Goal: Task Accomplishment & Management: Use online tool/utility

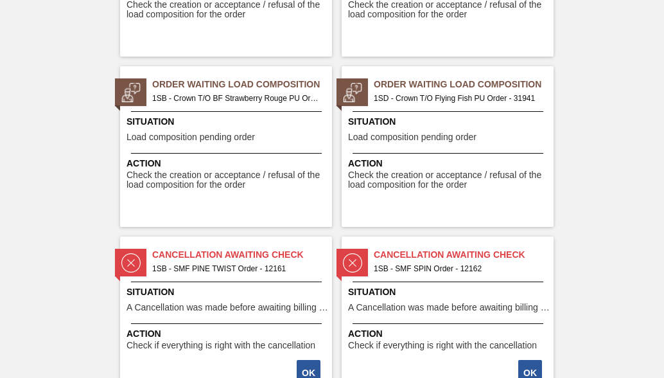
scroll to position [2762, 0]
click at [233, 94] on span "1SB - Crown T/O BF Strawberry Rouge PU Order - 31940" at bounding box center [237, 98] width 170 height 14
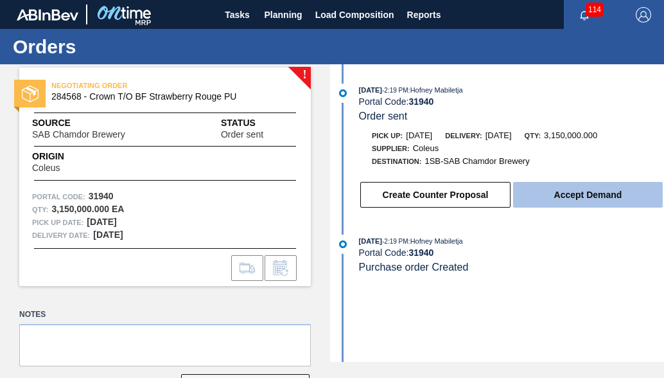
click at [617, 202] on button "Accept Demand" at bounding box center [588, 195] width 150 height 26
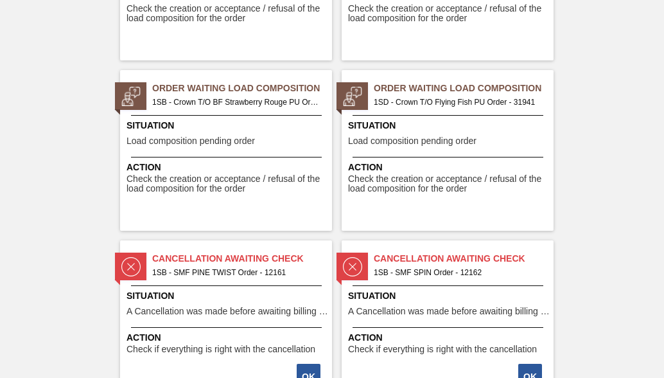
scroll to position [2762, 0]
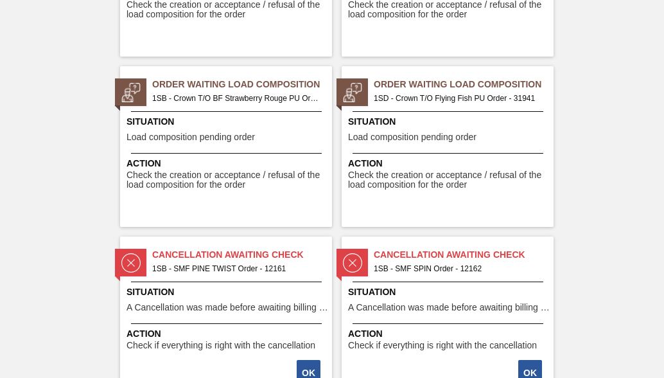
click at [464, 104] on span "1SD - Crown T/O Flying Fish PU Order - 31941" at bounding box center [459, 98] width 170 height 14
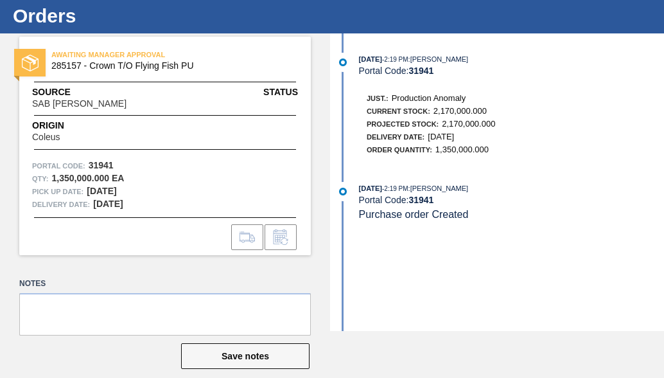
scroll to position [46, 0]
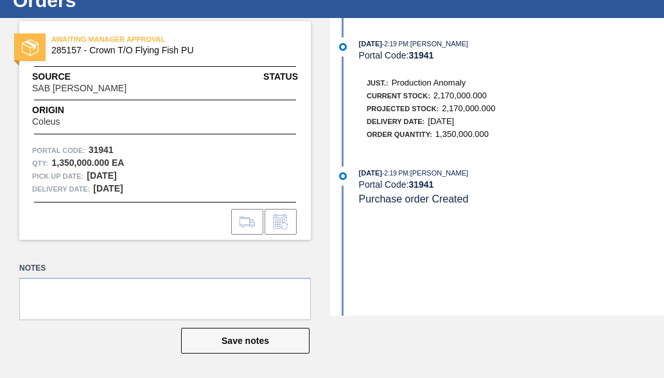
click at [473, 163] on div "[DATE] 2:19 PM : Nhlanhla Mabele Portal Code: 31941 Just.: Production Anomaly C…" at bounding box center [498, 166] width 331 height 297
click at [333, 157] on div "[DATE] 2:19 PM : Nhlanhla Mabele Portal Code: 31941 Just.: Production Anomaly C…" at bounding box center [498, 166] width 331 height 297
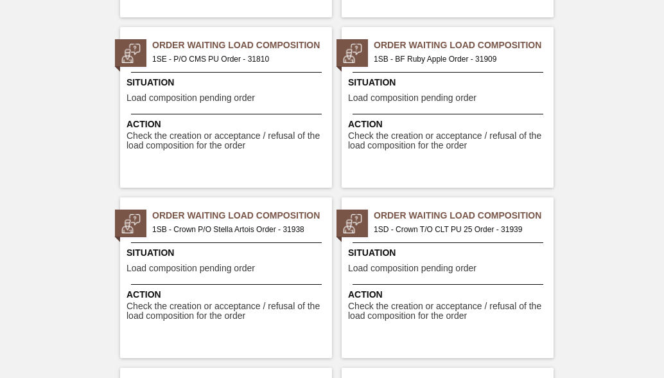
scroll to position [2441, 0]
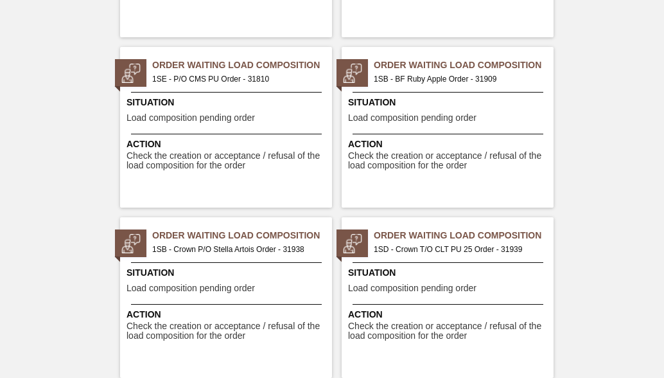
click at [453, 64] on span "Order Waiting Load Composition" at bounding box center [464, 64] width 180 height 13
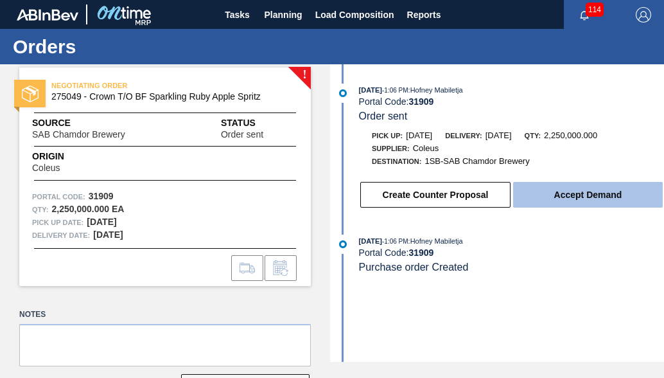
click at [528, 203] on button "Accept Demand" at bounding box center [588, 195] width 150 height 26
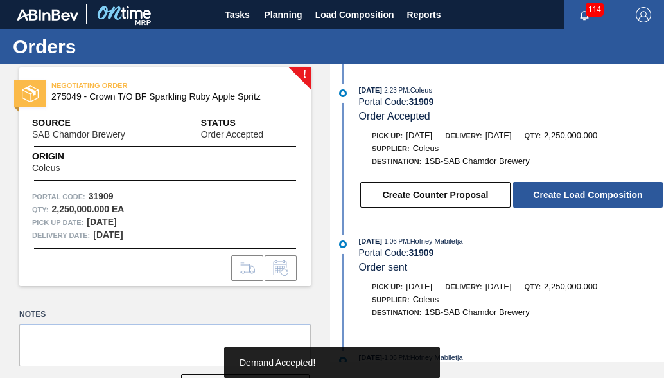
click at [528, 203] on button "Create Load Composition" at bounding box center [588, 195] width 150 height 26
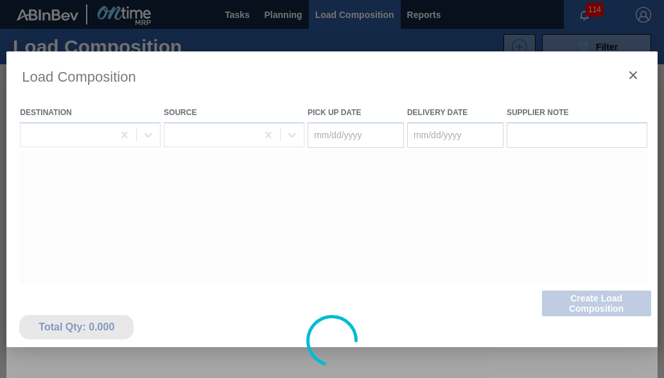
type Date "[DATE]"
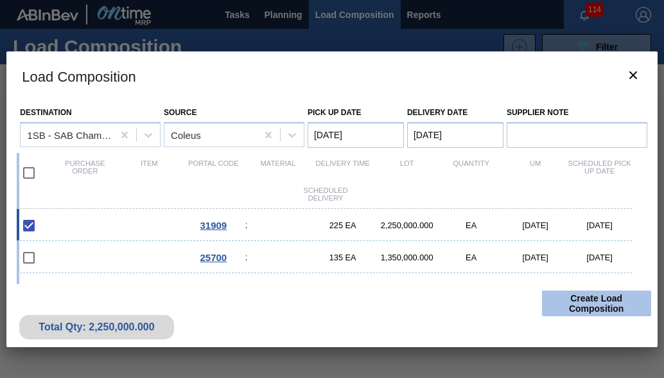
click at [623, 304] on button "Create Load Composition" at bounding box center [596, 303] width 109 height 26
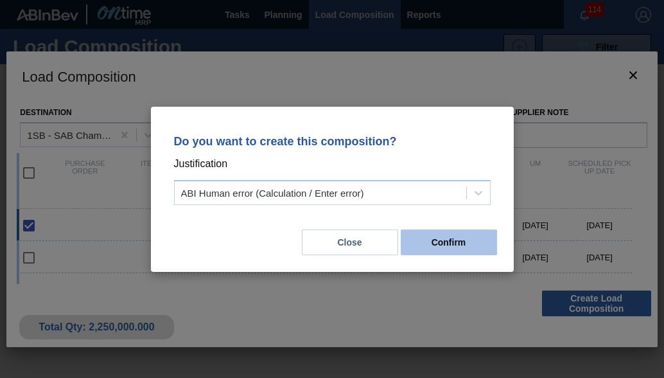
click at [475, 246] on button "Confirm" at bounding box center [449, 242] width 96 height 26
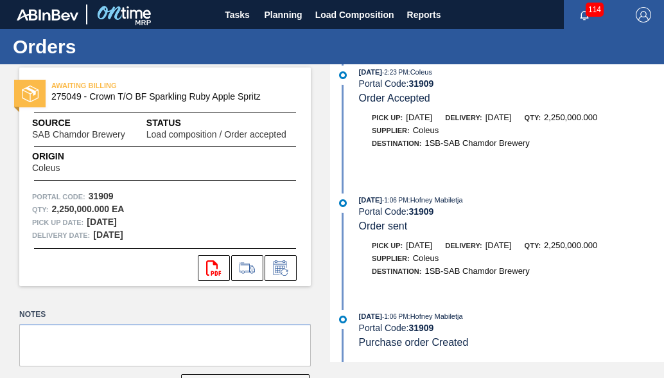
scroll to position [329, 0]
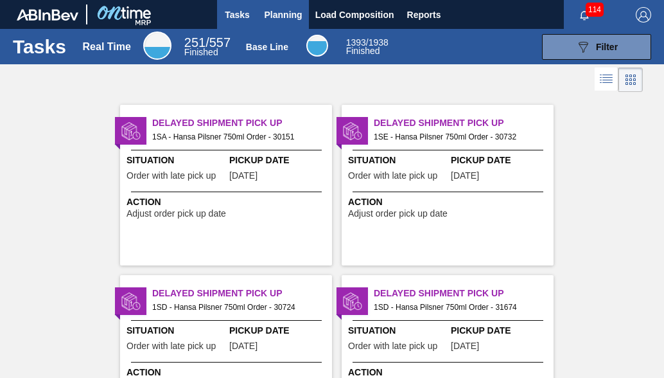
click at [278, 12] on span "Planning" at bounding box center [284, 14] width 38 height 15
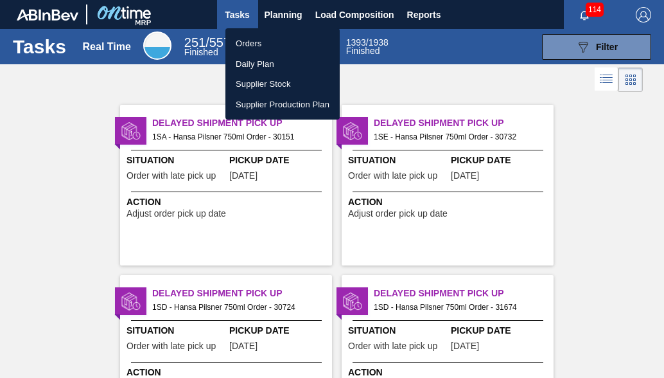
click at [284, 45] on li "Orders" at bounding box center [282, 43] width 114 height 21
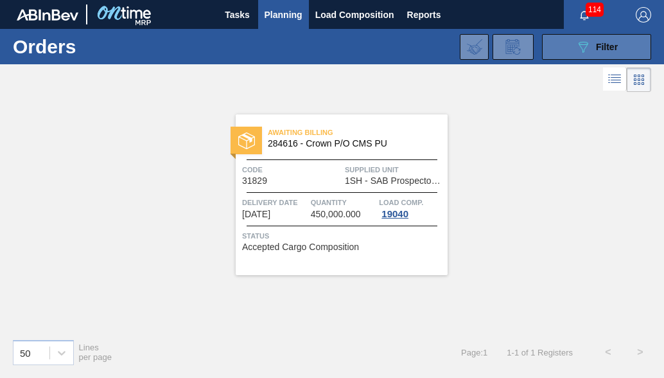
click at [584, 48] on icon "089F7B8B-B2A5-4AFE-B5C0-19BA573D28AC" at bounding box center [582, 46] width 15 height 15
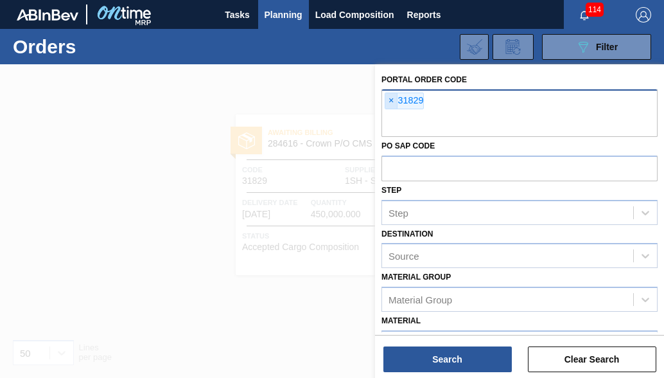
click at [390, 100] on span "×" at bounding box center [391, 100] width 12 height 15
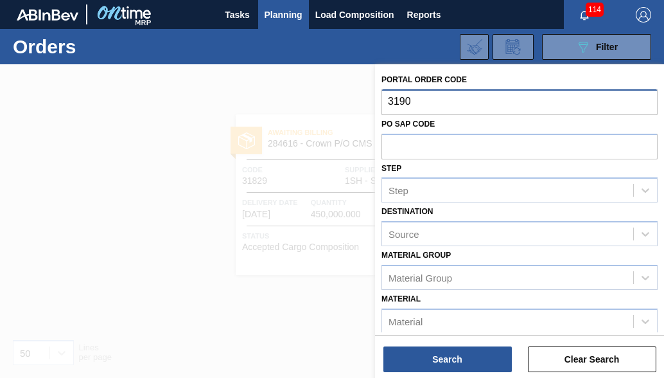
type input "31909"
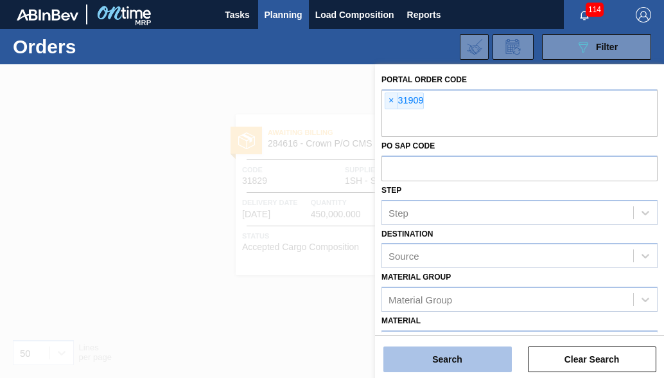
click at [460, 362] on button "Search" at bounding box center [447, 359] width 128 height 26
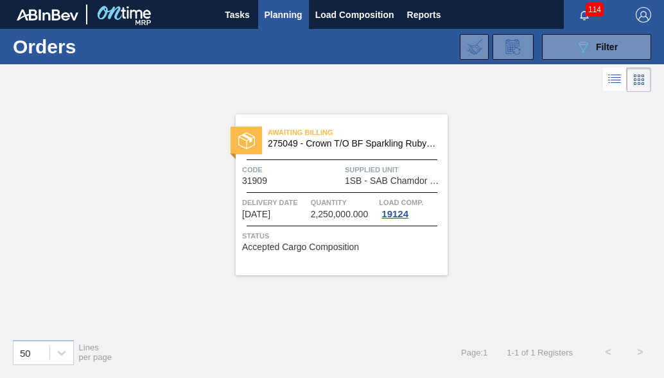
click at [366, 202] on span "Quantity" at bounding box center [344, 202] width 66 height 13
click at [609, 50] on span "Filter" at bounding box center [607, 47] width 22 height 10
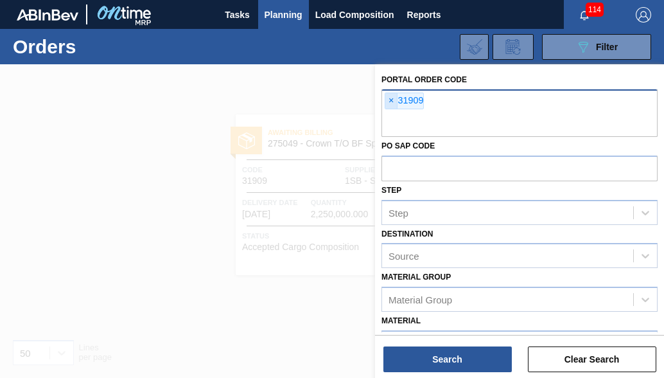
click at [389, 101] on span "×" at bounding box center [391, 100] width 12 height 15
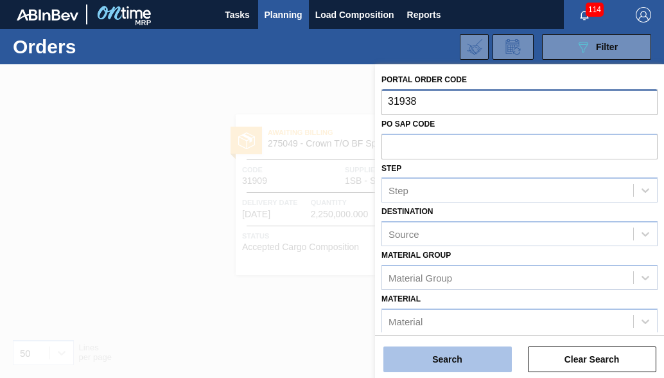
type input "31938"
click at [466, 353] on button "Search" at bounding box center [447, 359] width 128 height 26
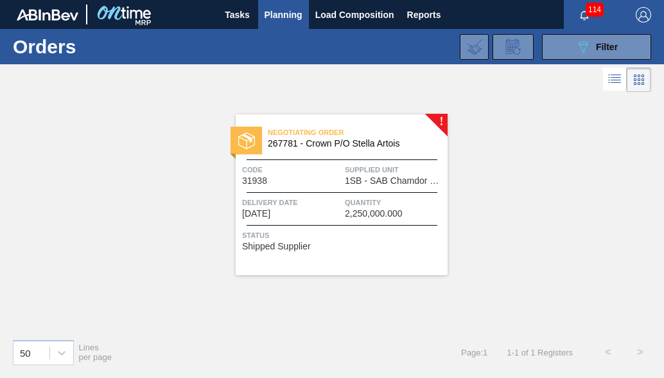
click at [384, 214] on span "2,250,000.000" at bounding box center [374, 214] width 58 height 10
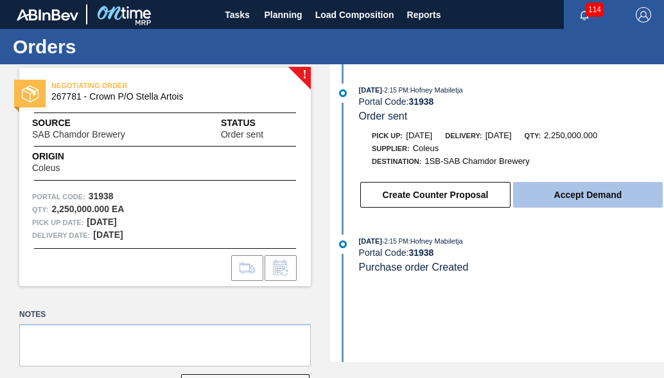
click at [565, 191] on button "Accept Demand" at bounding box center [588, 195] width 150 height 26
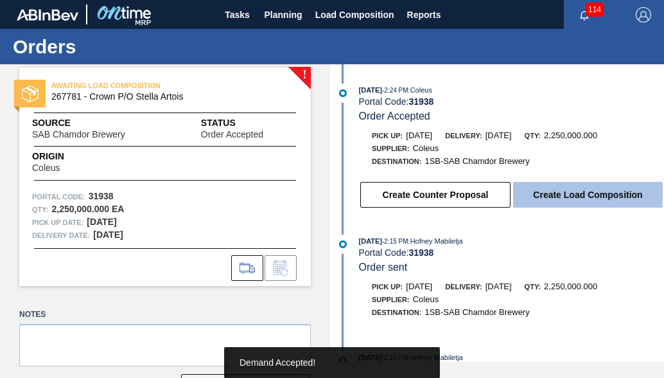
click at [565, 196] on button "Create Load Composition" at bounding box center [588, 195] width 150 height 26
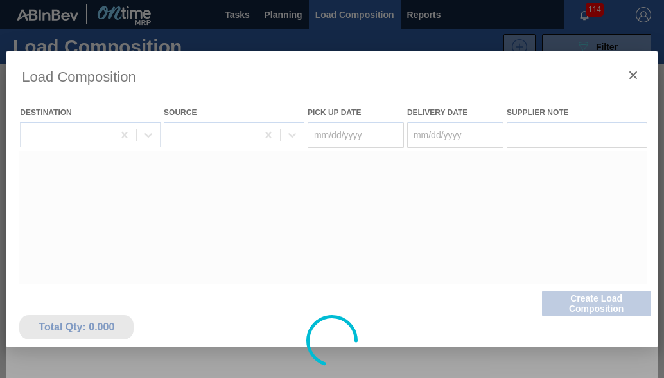
type Date "[DATE]"
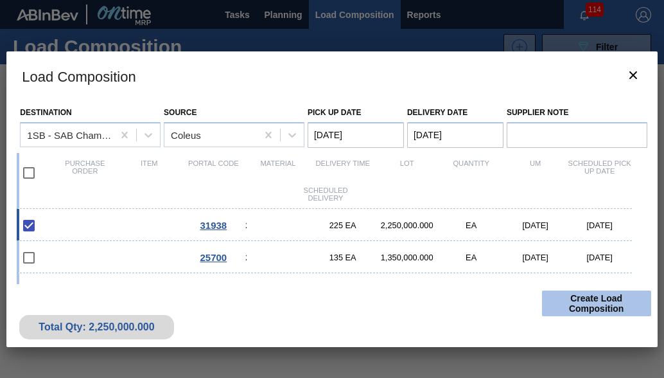
click at [565, 303] on button "Create Load Composition" at bounding box center [596, 303] width 109 height 26
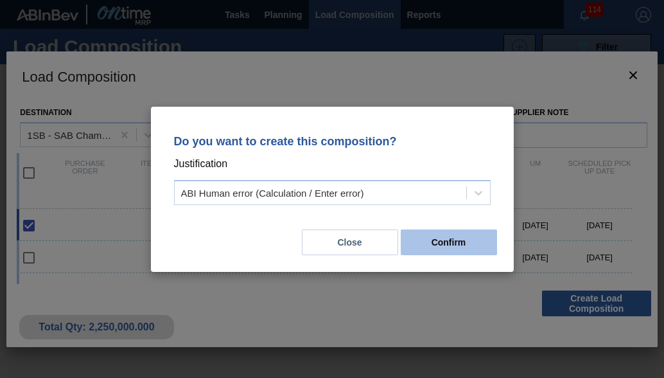
click at [435, 233] on button "Confirm" at bounding box center [449, 242] width 96 height 26
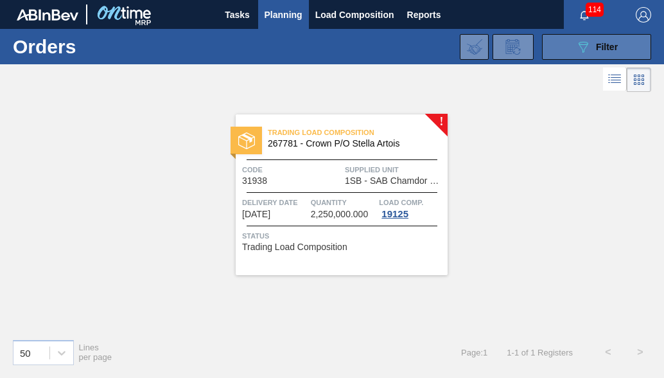
click at [599, 52] on div "089F7B8B-B2A5-4AFE-B5C0-19BA573D28AC Filter" at bounding box center [596, 46] width 42 height 15
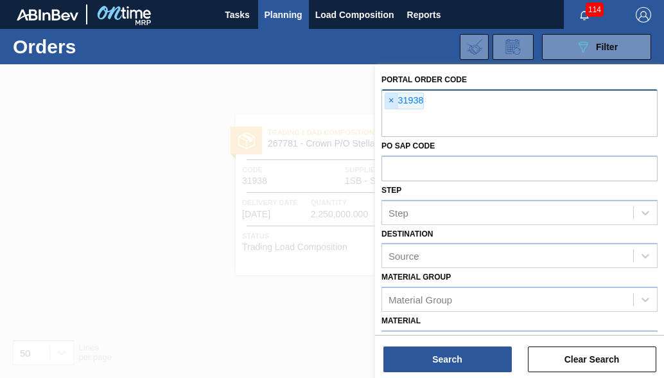
click at [393, 101] on span "×" at bounding box center [391, 100] width 12 height 15
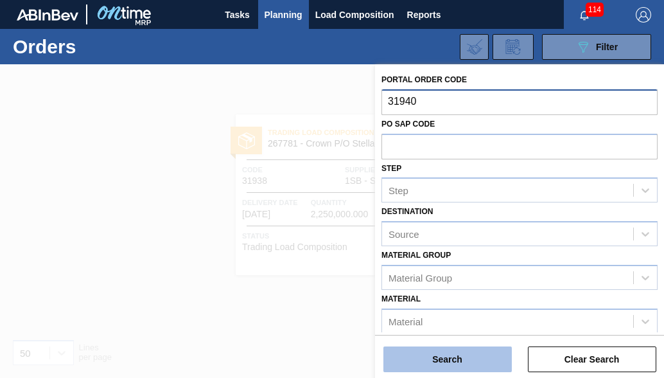
type input "31940"
click at [486, 364] on button "Search" at bounding box center [447, 359] width 128 height 26
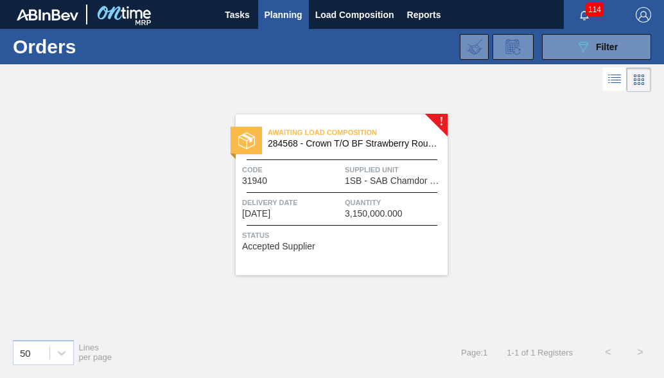
click at [324, 205] on span "Delivery Date" at bounding box center [292, 202] width 100 height 13
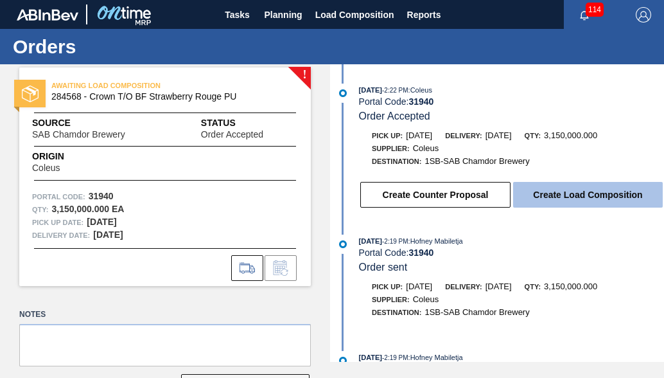
click at [593, 196] on button "Create Load Composition" at bounding box center [588, 195] width 150 height 26
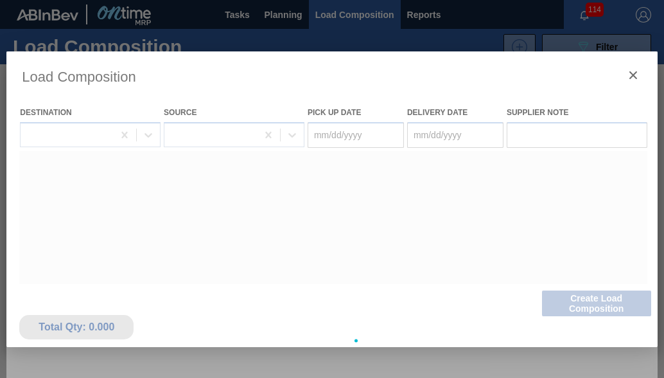
type Date "[DATE]"
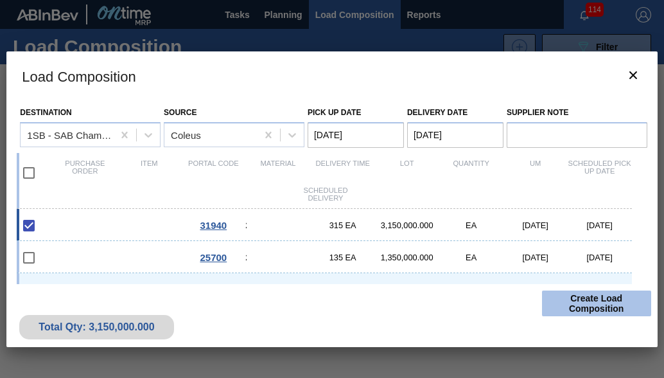
click at [576, 303] on button "Create Load Composition" at bounding box center [596, 303] width 109 height 26
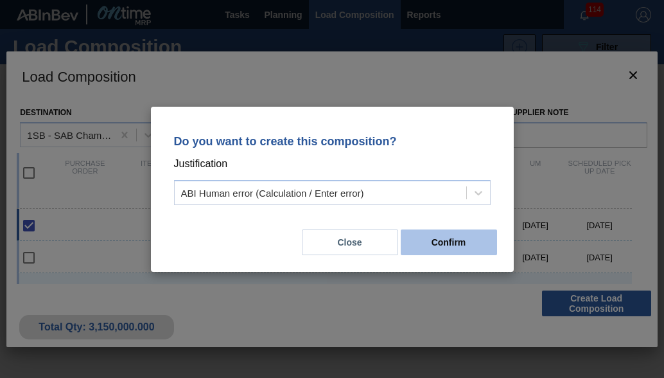
click at [466, 245] on button "Confirm" at bounding box center [449, 242] width 96 height 26
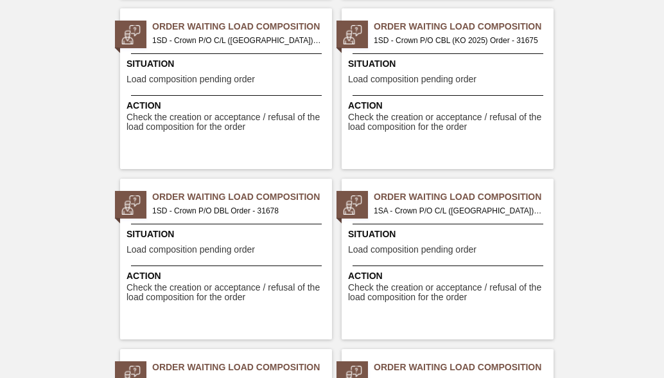
scroll to position [2120, 0]
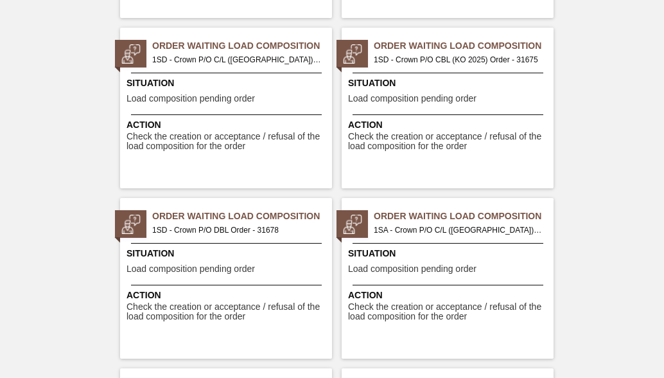
click at [414, 61] on span "1SD - Crown P/O CBL (KO 2025) Order - 31675" at bounding box center [459, 60] width 170 height 14
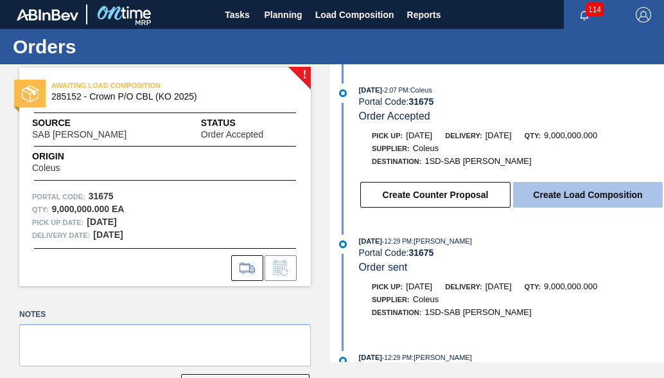
click at [565, 195] on button "Create Load Composition" at bounding box center [588, 195] width 150 height 26
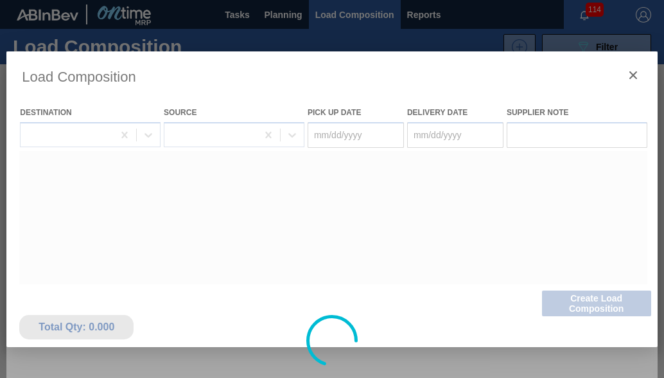
type Date "[DATE]"
type Date "09/13/2025"
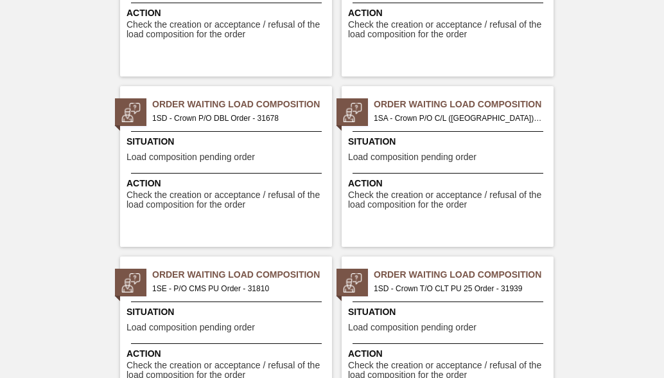
scroll to position [2248, 0]
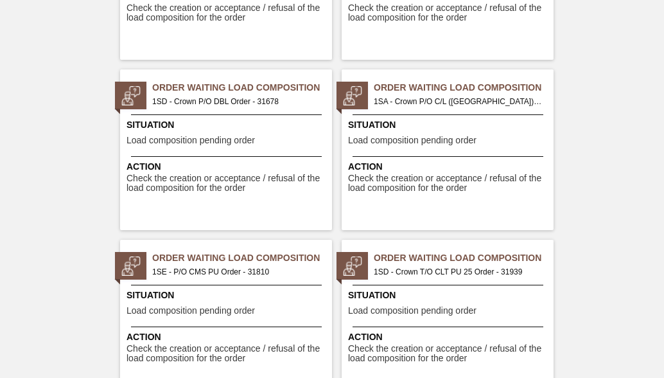
click at [490, 269] on span "1SD - Crown T/O CLT PU 25 Order - 31939" at bounding box center [459, 272] width 170 height 14
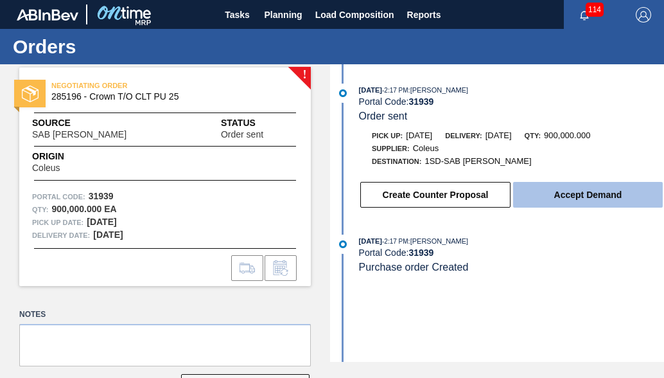
click at [530, 206] on button "Accept Demand" at bounding box center [588, 195] width 150 height 26
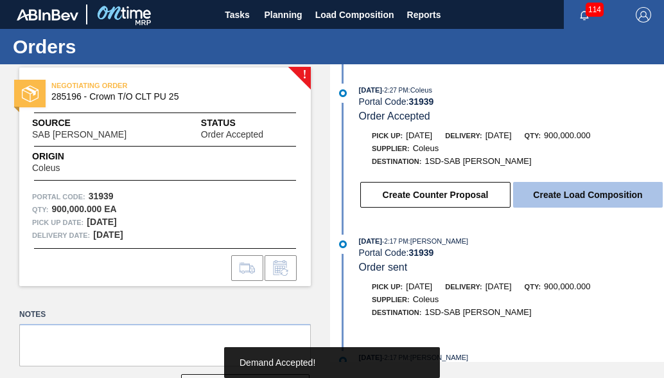
click at [550, 200] on button "Create Load Composition" at bounding box center [588, 195] width 150 height 26
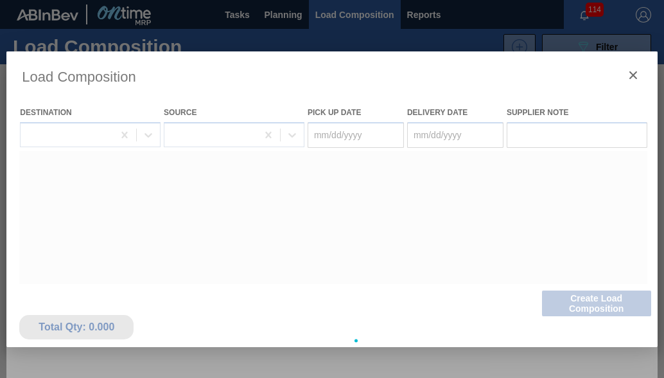
type Date "[DATE]"
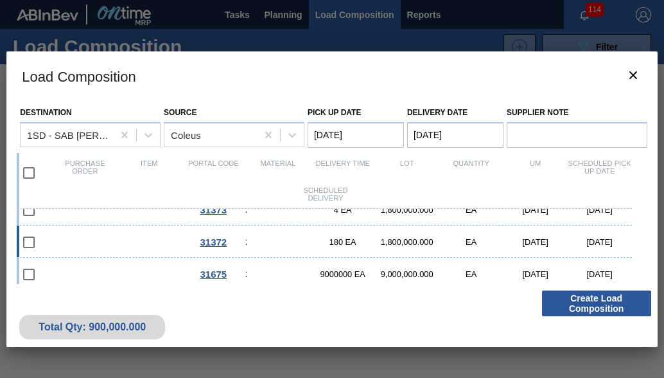
scroll to position [153, 0]
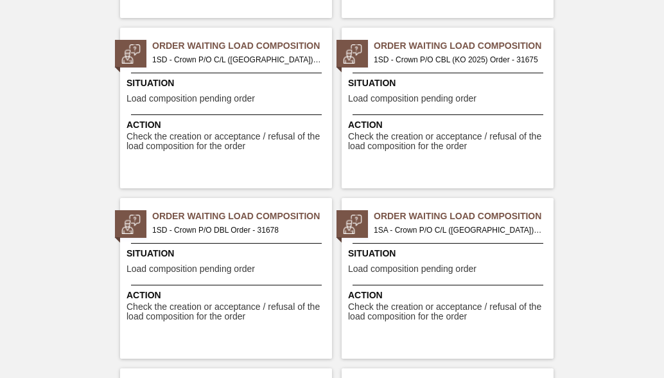
scroll to position [2376, 0]
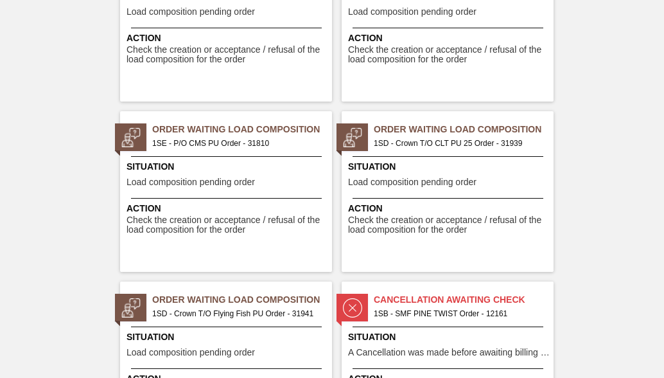
click at [189, 313] on span "1SD - Crown T/O Flying Fish PU Order - 31941" at bounding box center [237, 313] width 170 height 14
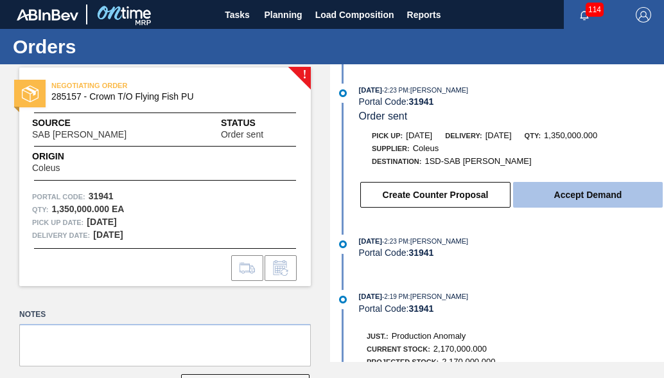
click at [556, 199] on button "Accept Demand" at bounding box center [588, 195] width 150 height 26
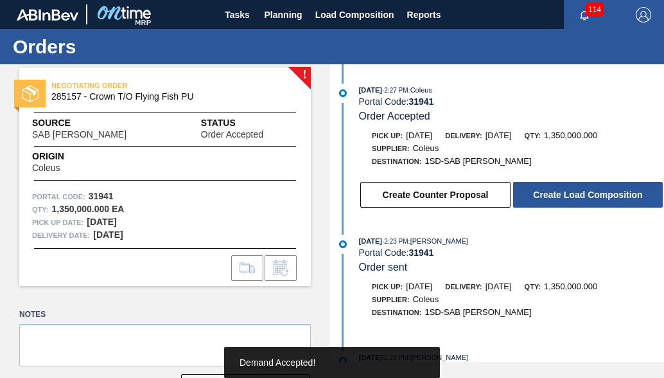
click at [557, 198] on button "Create Load Composition" at bounding box center [588, 195] width 150 height 26
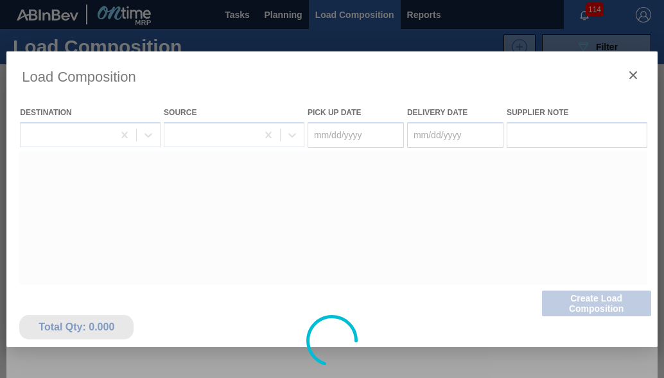
type Date "[DATE]"
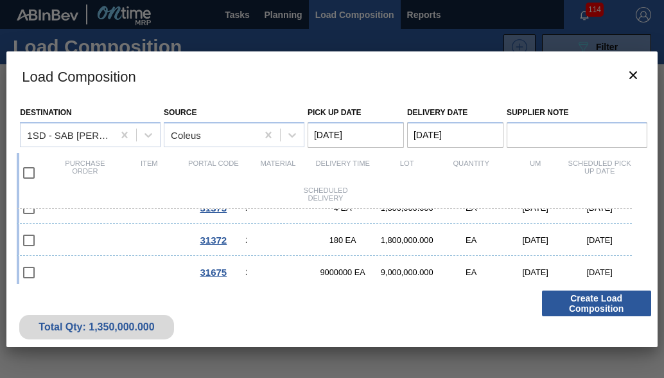
scroll to position [153, 0]
click at [28, 268] on input "checkbox" at bounding box center [28, 272] width 27 height 27
click at [30, 267] on input "checkbox" at bounding box center [28, 272] width 27 height 27
checkbox input "false"
click at [246, 267] on span "285152 - Crown P/O CBL (KO 2025)" at bounding box center [245, 272] width 1 height 10
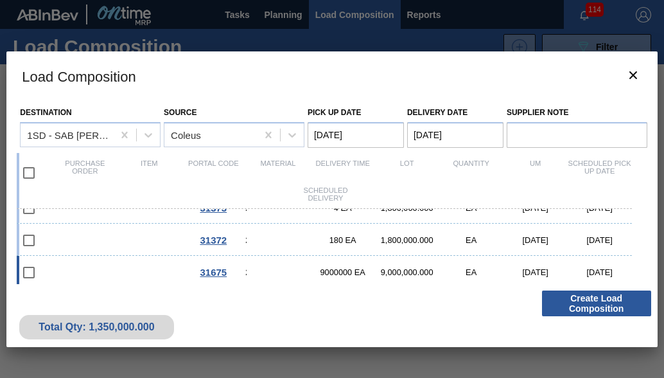
checkbox input "true"
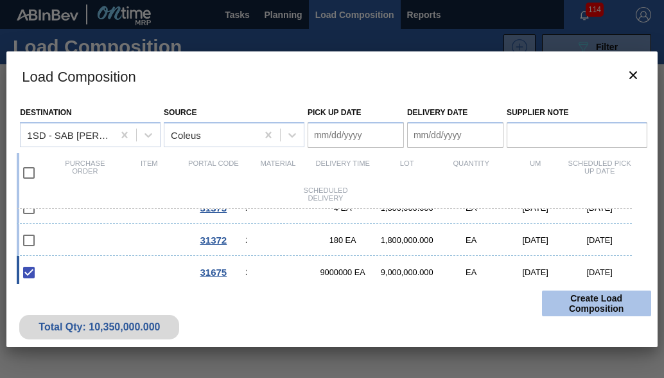
click at [595, 309] on button "Create Load Composition" at bounding box center [596, 303] width 109 height 26
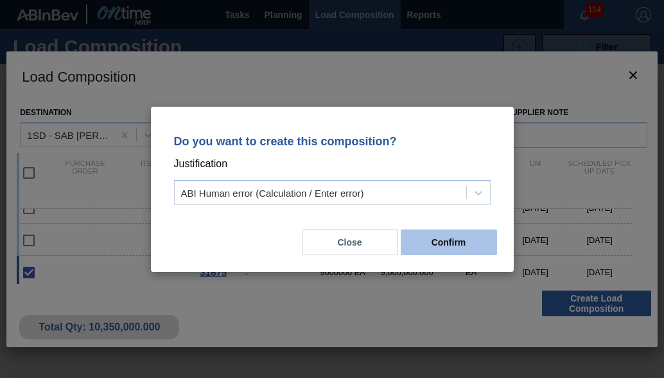
click at [451, 244] on button "Confirm" at bounding box center [449, 242] width 96 height 26
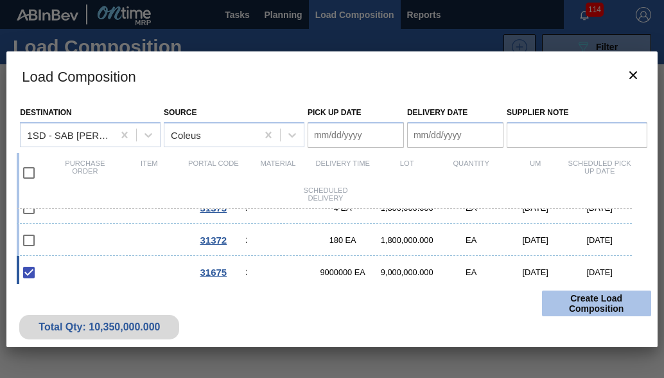
click at [568, 306] on button "Create Load Composition" at bounding box center [596, 303] width 109 height 26
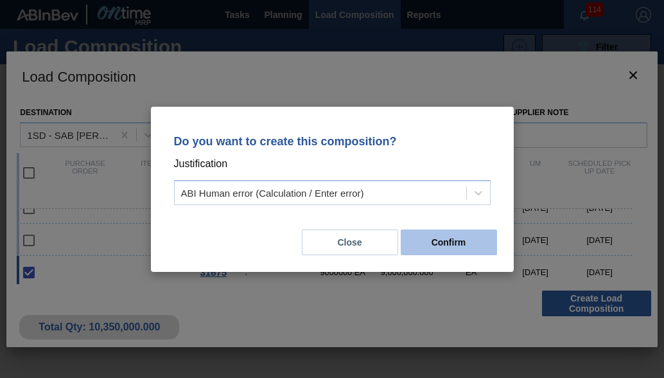
click at [459, 242] on button "Confirm" at bounding box center [449, 242] width 96 height 26
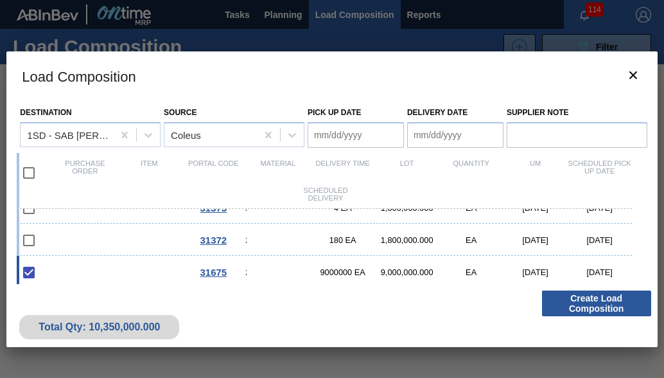
click at [385, 145] on Date "Pick up Date" at bounding box center [356, 135] width 96 height 26
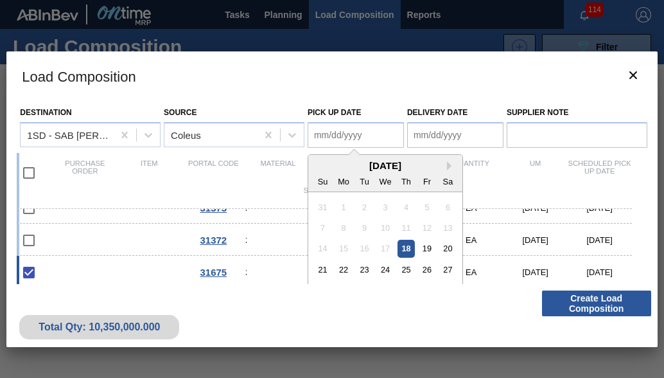
click at [403, 250] on div "18" at bounding box center [406, 248] width 17 height 17
type Date "[DATE]"
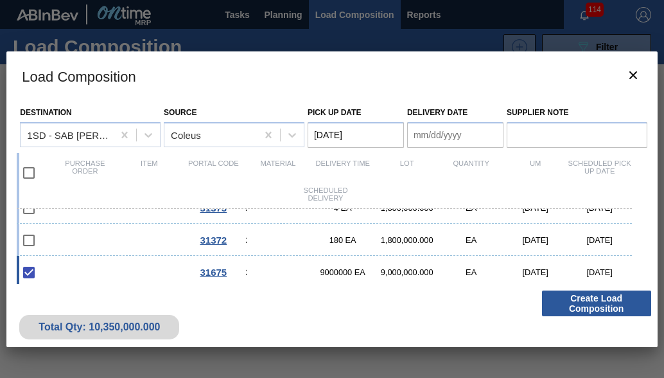
click at [425, 139] on Date "Delivery Date" at bounding box center [455, 135] width 96 height 26
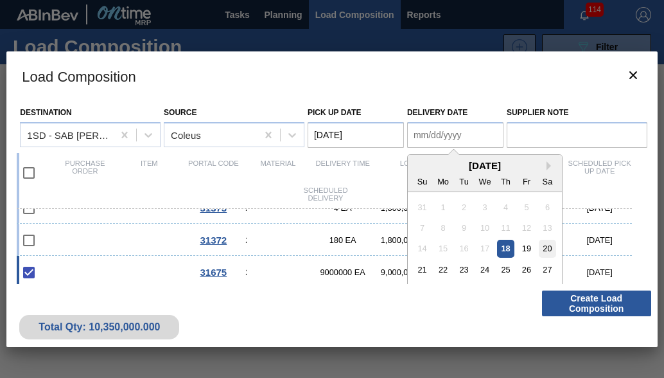
click at [552, 245] on div "20" at bounding box center [547, 248] width 17 height 17
type Date "[DATE]"
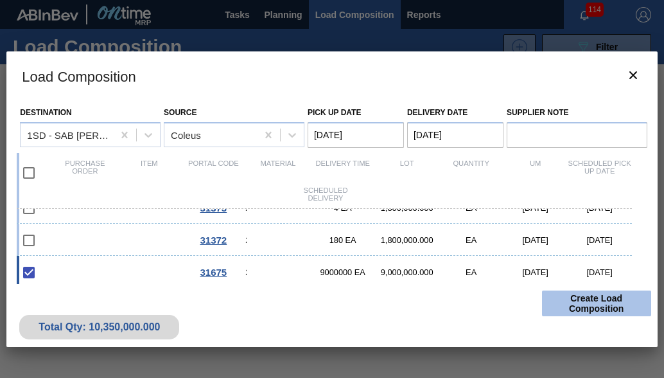
click at [581, 306] on button "Create Load Composition" at bounding box center [596, 303] width 109 height 26
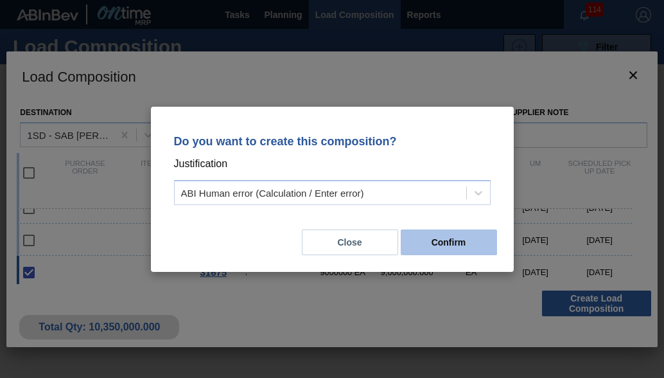
click at [432, 241] on button "Confirm" at bounding box center [449, 242] width 96 height 26
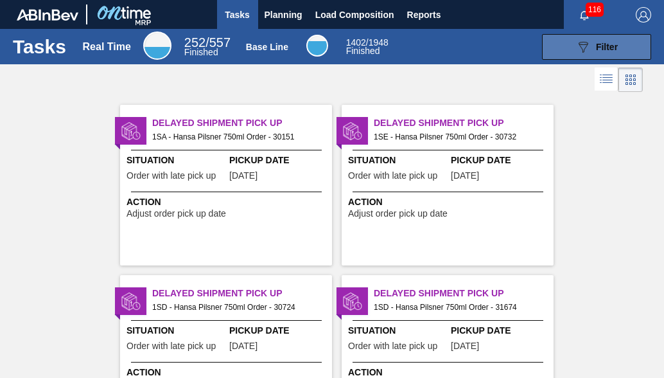
click at [596, 48] on span "Filter" at bounding box center [607, 47] width 22 height 10
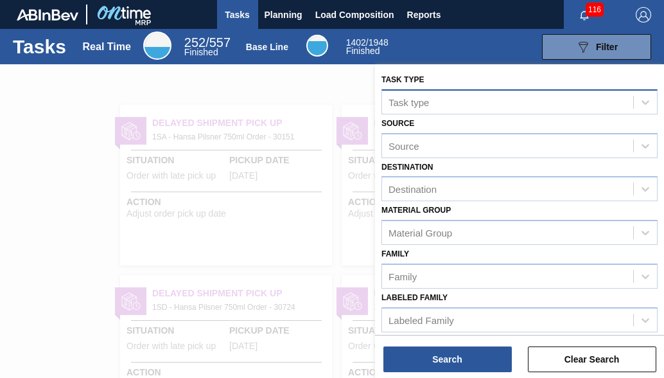
click at [427, 102] on div "Task type" at bounding box center [409, 101] width 40 height 11
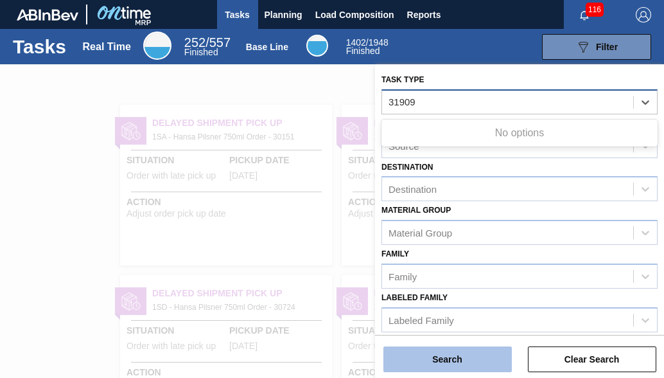
type type "31909"
click at [450, 369] on button "Search" at bounding box center [447, 359] width 128 height 26
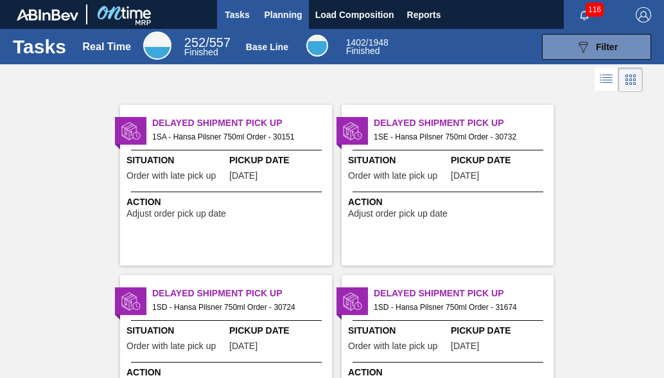
click at [270, 12] on span "Planning" at bounding box center [284, 14] width 38 height 15
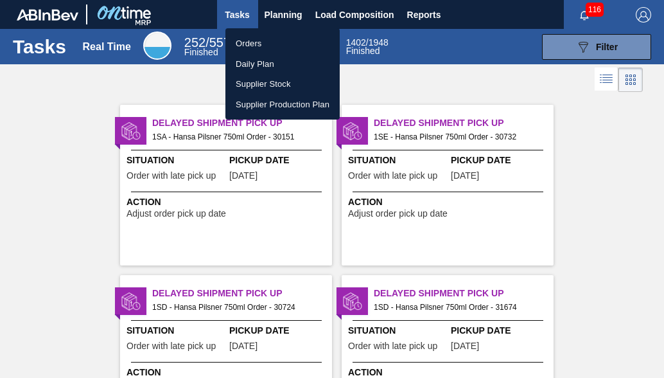
click at [267, 47] on li "Orders" at bounding box center [282, 43] width 114 height 21
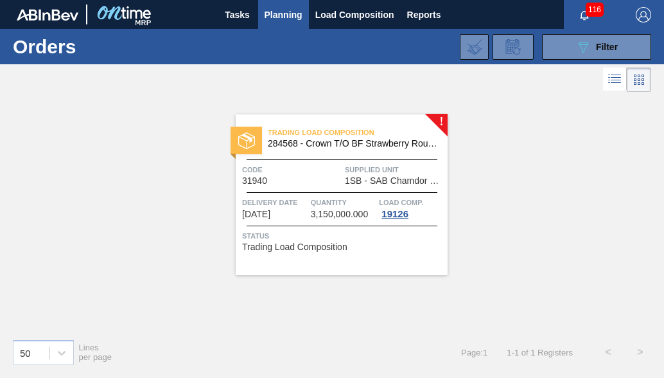
click at [379, 192] on div at bounding box center [342, 192] width 191 height 1
click at [614, 45] on span "Filter" at bounding box center [607, 47] width 22 height 10
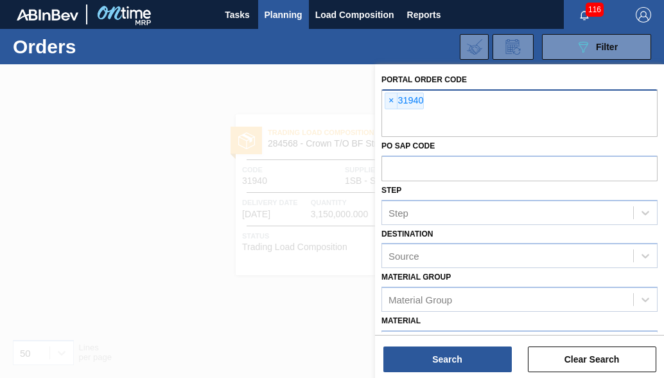
click at [392, 101] on span "×" at bounding box center [391, 100] width 12 height 15
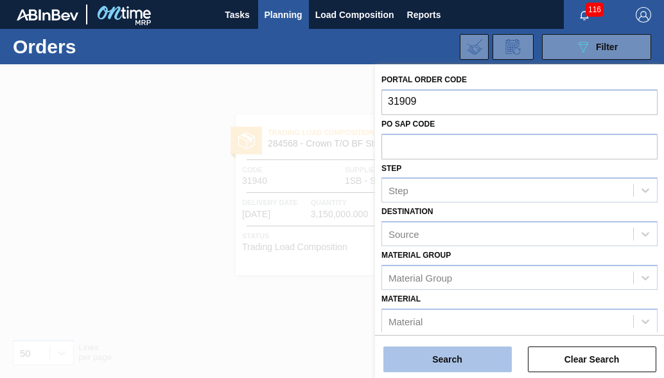
type input "31909"
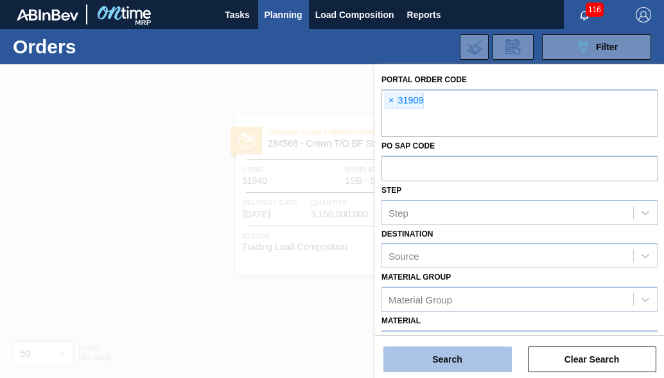
click at [443, 358] on button "Search" at bounding box center [447, 359] width 128 height 26
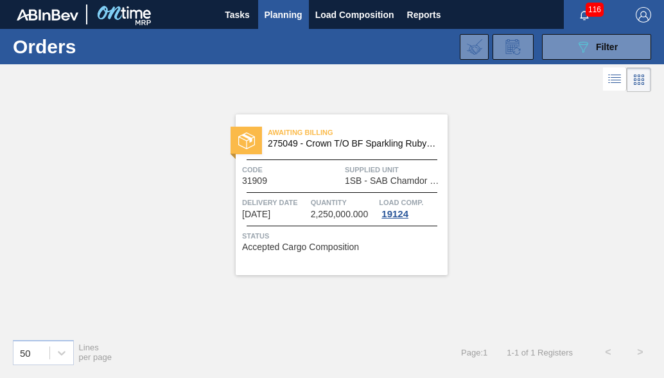
click at [340, 198] on span "Quantity" at bounding box center [344, 202] width 66 height 13
click at [575, 40] on button "089F7B8B-B2A5-4AFE-B5C0-19BA573D28AC Filter" at bounding box center [596, 47] width 109 height 26
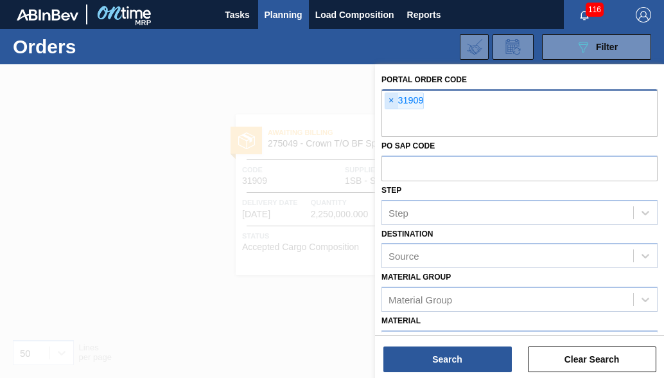
click at [392, 98] on span "×" at bounding box center [391, 100] width 12 height 15
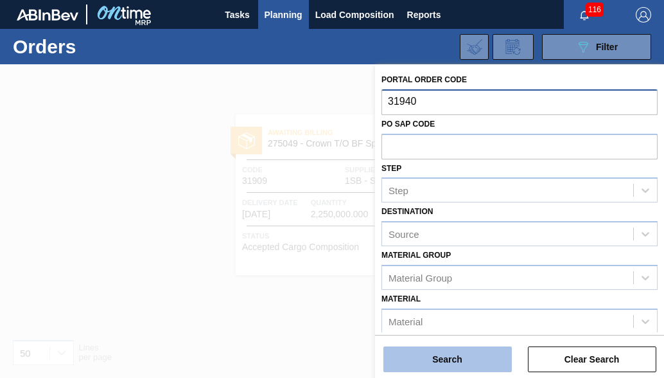
type input "31940"
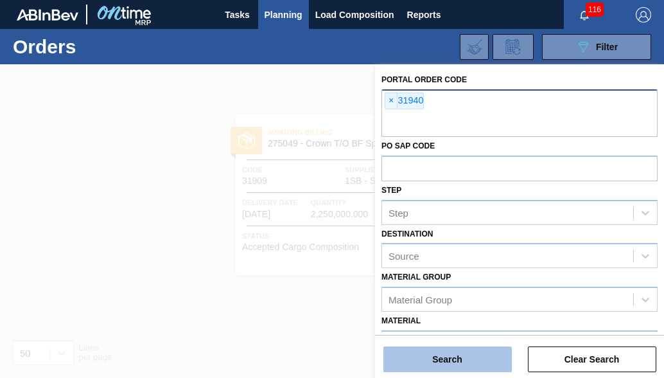
click at [422, 365] on button "Search" at bounding box center [447, 359] width 128 height 26
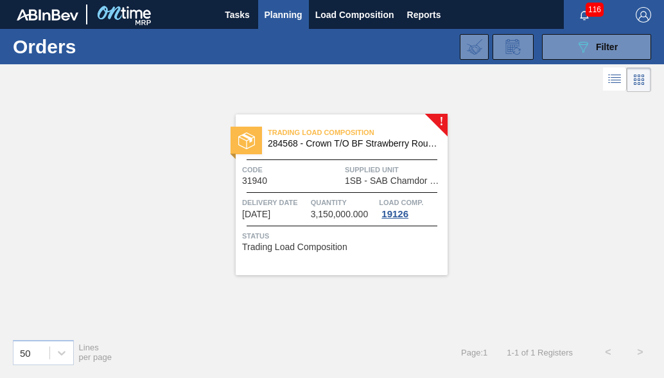
click at [344, 196] on span "Quantity" at bounding box center [344, 202] width 66 height 13
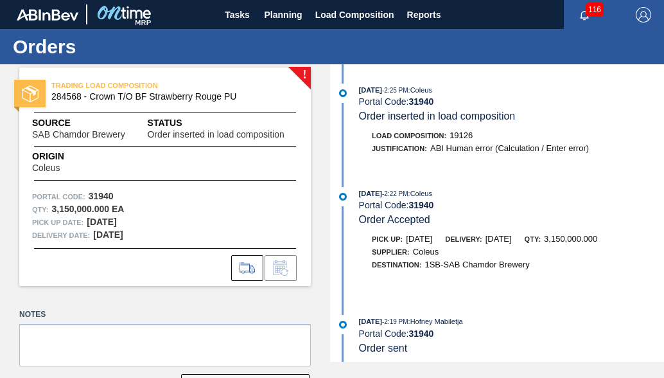
click at [464, 220] on div "09/18/2025 - 2:22 PM : Coleus Portal Code: 31940 Order Accepted" at bounding box center [511, 206] width 305 height 39
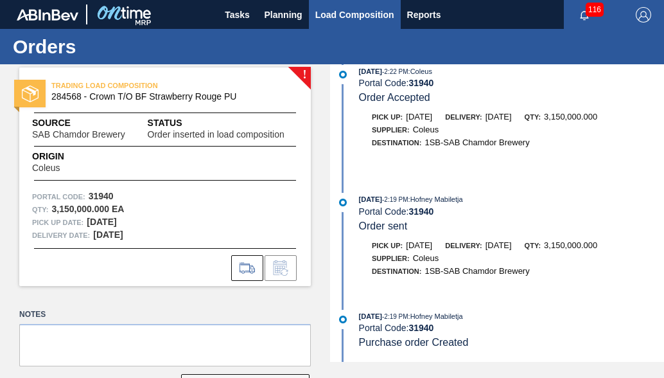
click at [338, 21] on span "Load Composition" at bounding box center [354, 14] width 79 height 15
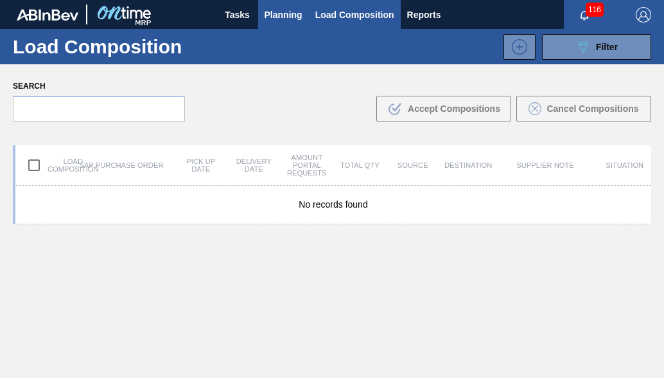
click at [292, 14] on span "Planning" at bounding box center [284, 14] width 38 height 15
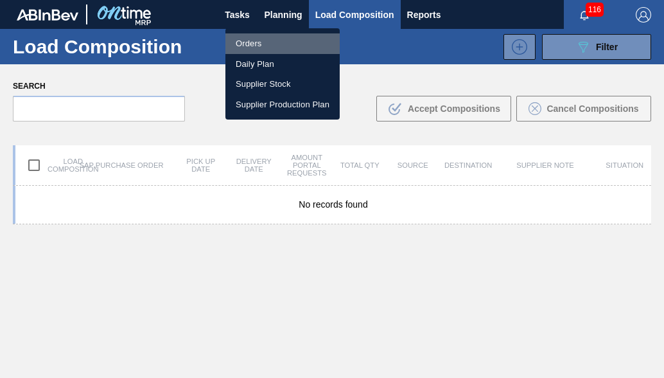
click at [259, 40] on li "Orders" at bounding box center [282, 43] width 114 height 21
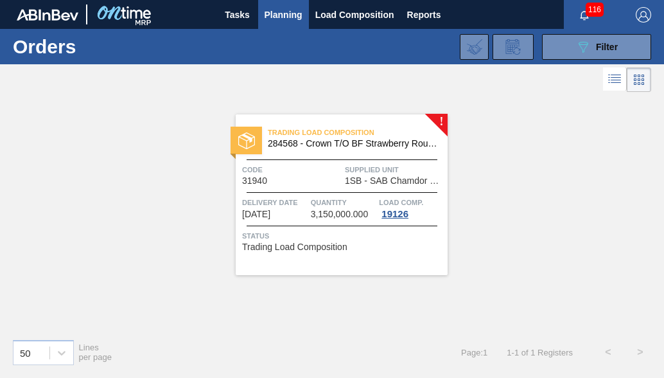
click at [444, 123] on div "Trading Load Composition 284568 - Crown T/O BF Strawberry Rouge PU Code 31940 S…" at bounding box center [342, 194] width 212 height 161
